Goal: Information Seeking & Learning: Learn about a topic

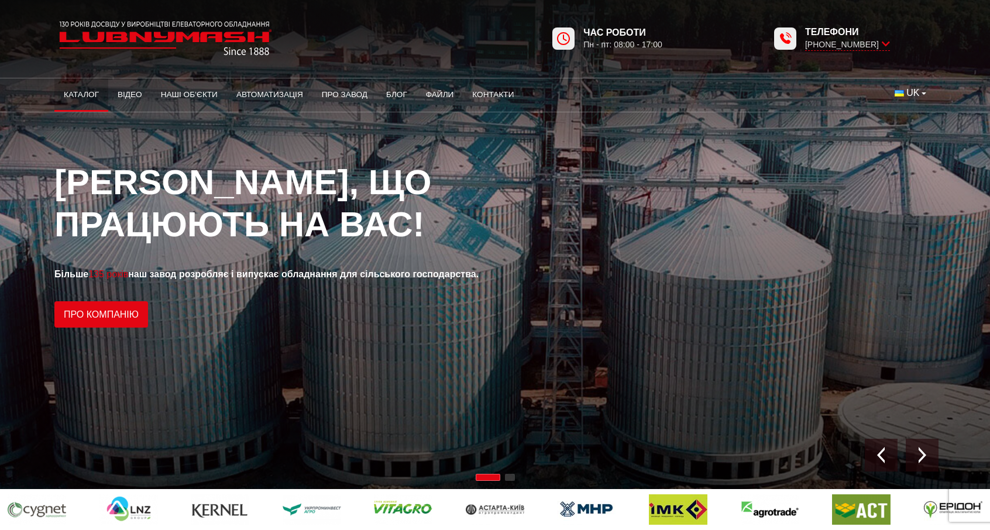
click at [80, 100] on link "Каталог" at bounding box center [81, 95] width 54 height 26
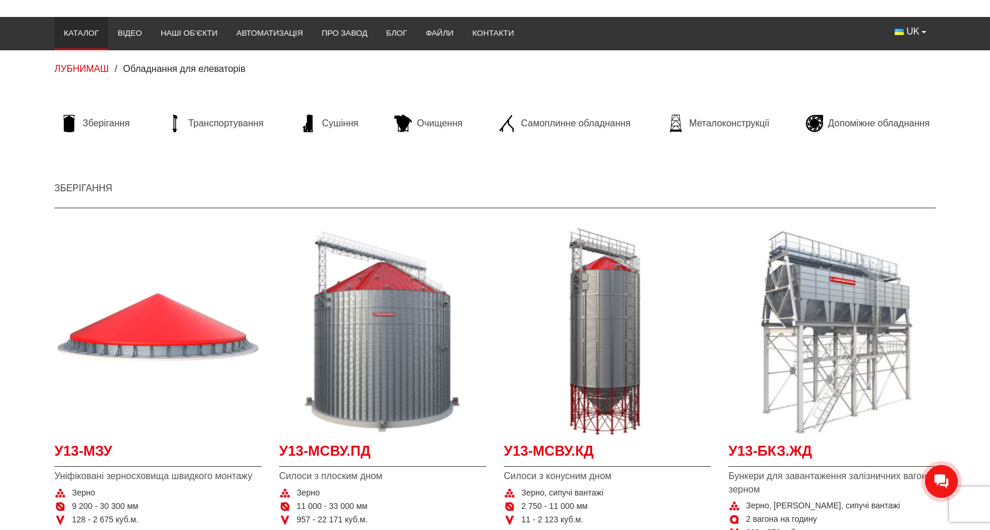
scroll to position [74, 0]
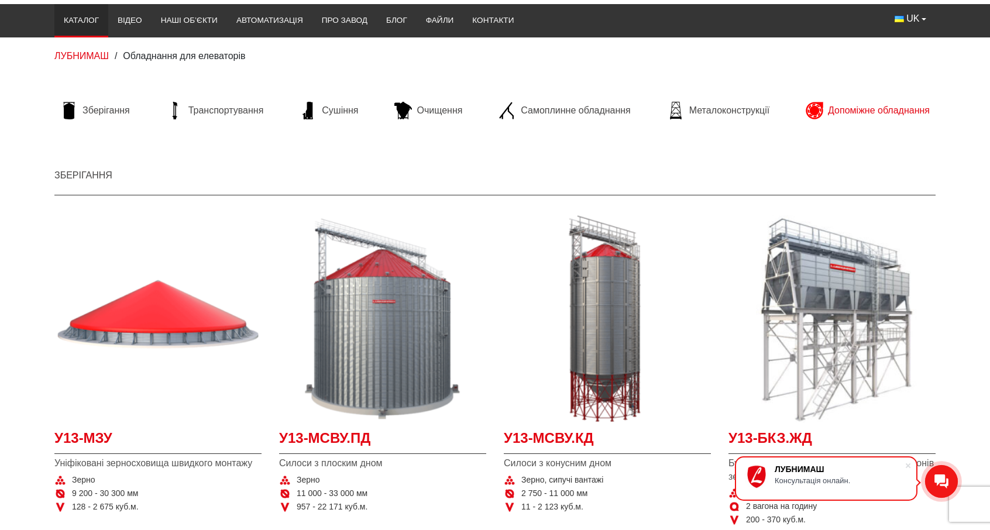
click at [838, 108] on span "Допоміжне обладнання" at bounding box center [879, 110] width 102 height 13
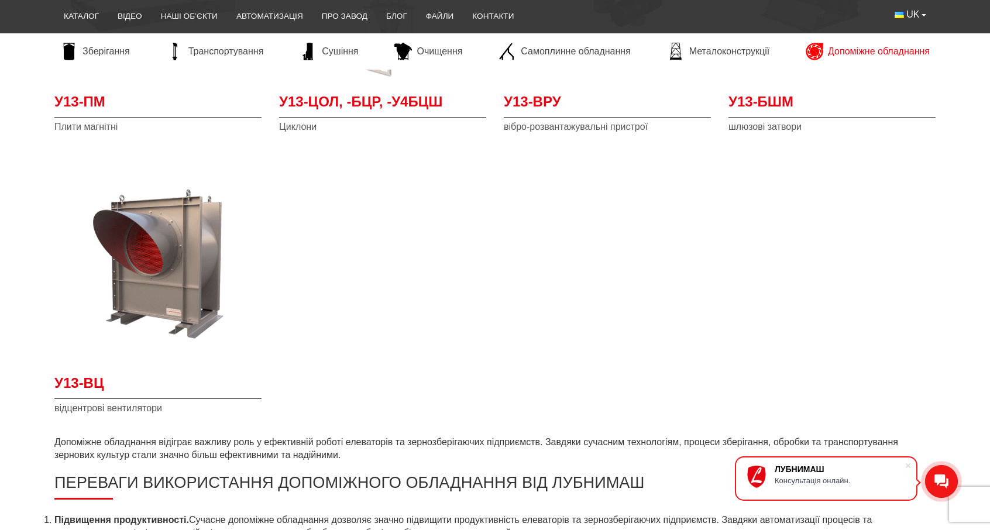
scroll to position [418, 0]
click at [87, 385] on span "У13-ВЦ" at bounding box center [157, 387] width 207 height 26
